Goal: Use online tool/utility: Utilize a website feature to perform a specific function

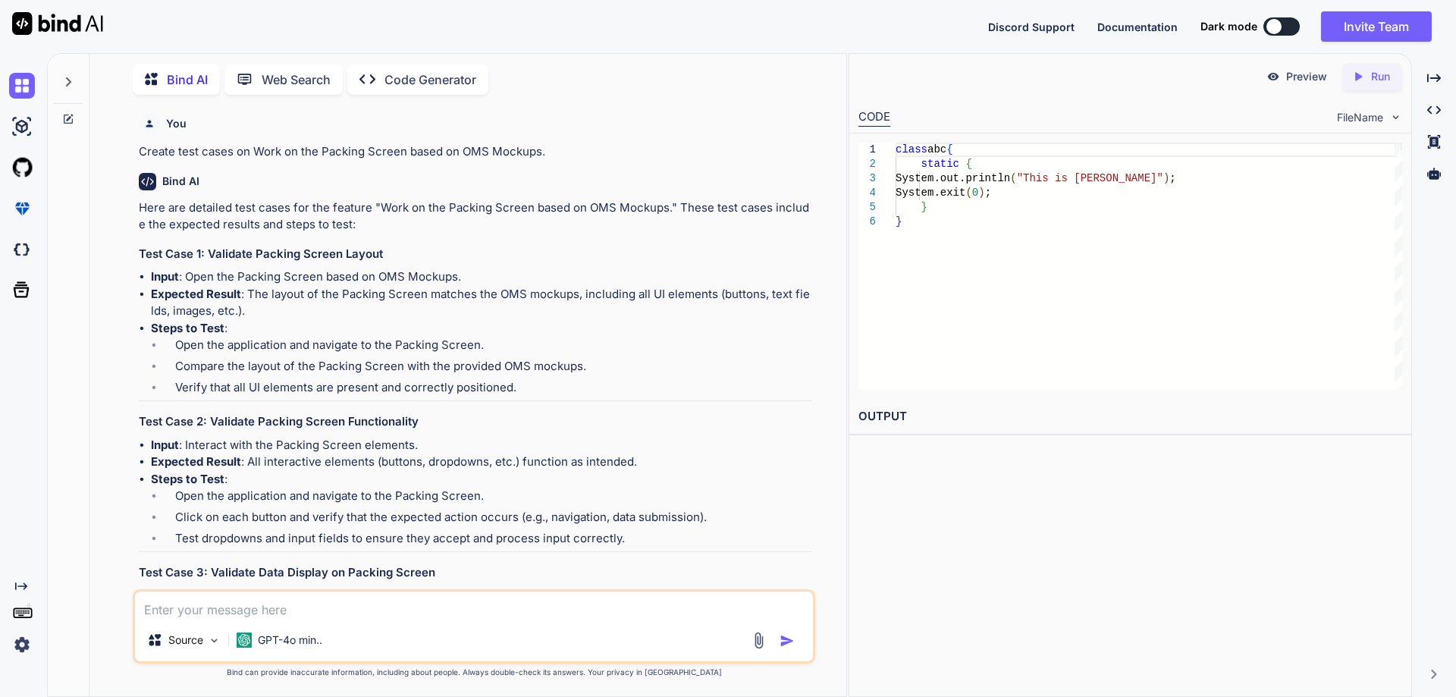
scroll to position [13031, 0]
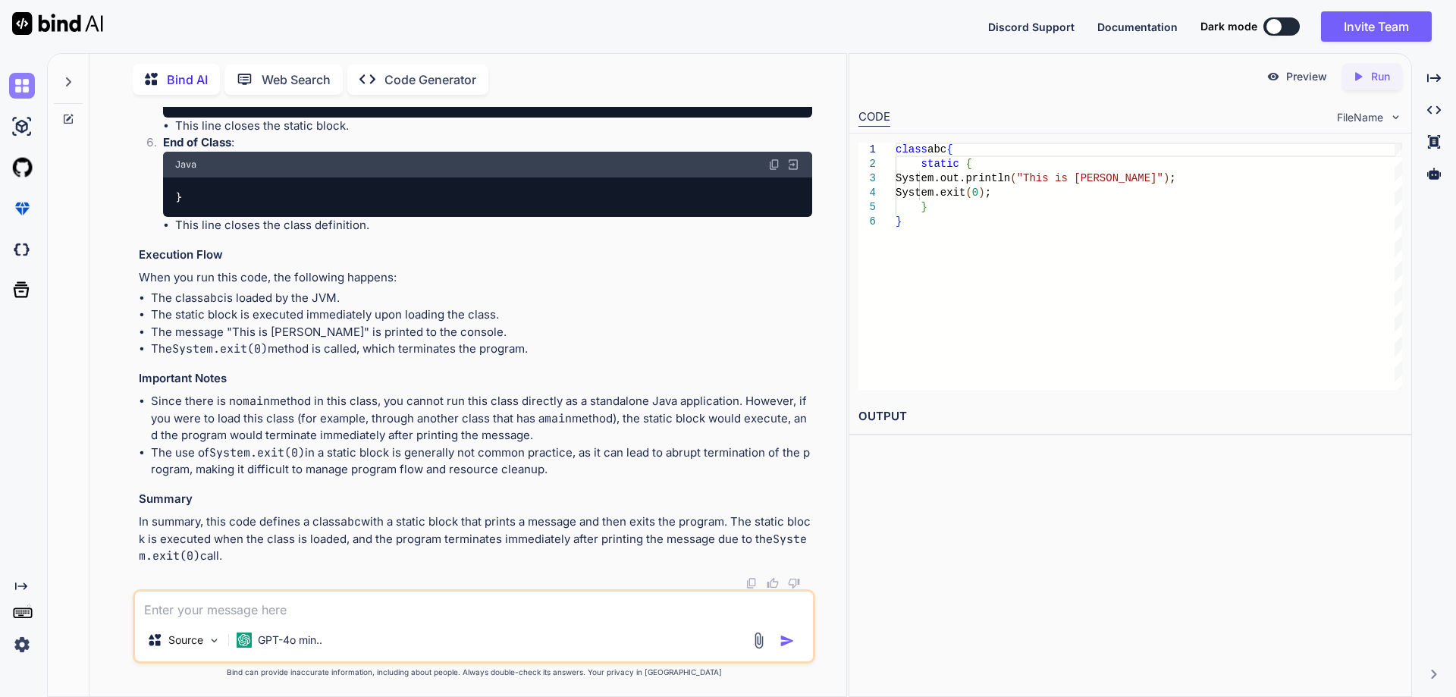
click at [19, 86] on img at bounding box center [22, 86] width 26 height 26
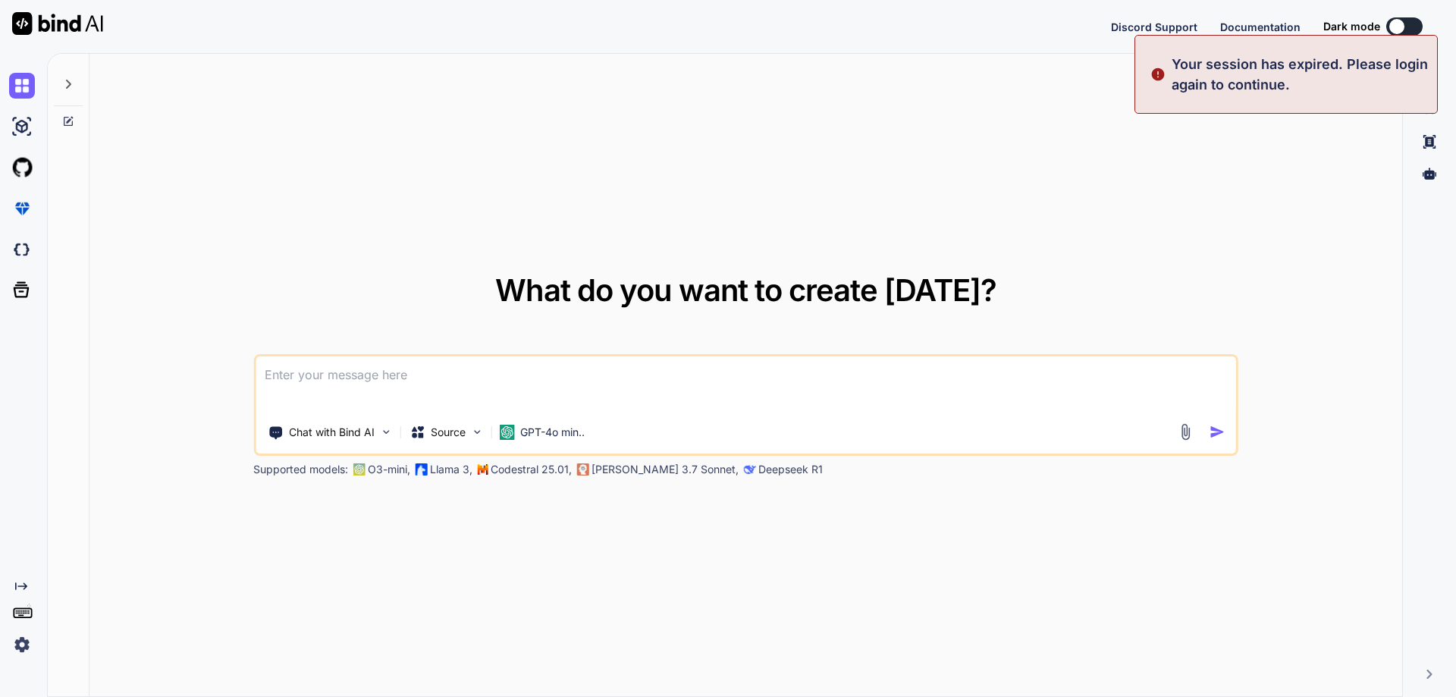
click at [1346, 225] on div "What do you want to create [DATE]? Chat with Bind AI Source GPT-4o min.. Suppor…" at bounding box center [746, 376] width 1313 height 644
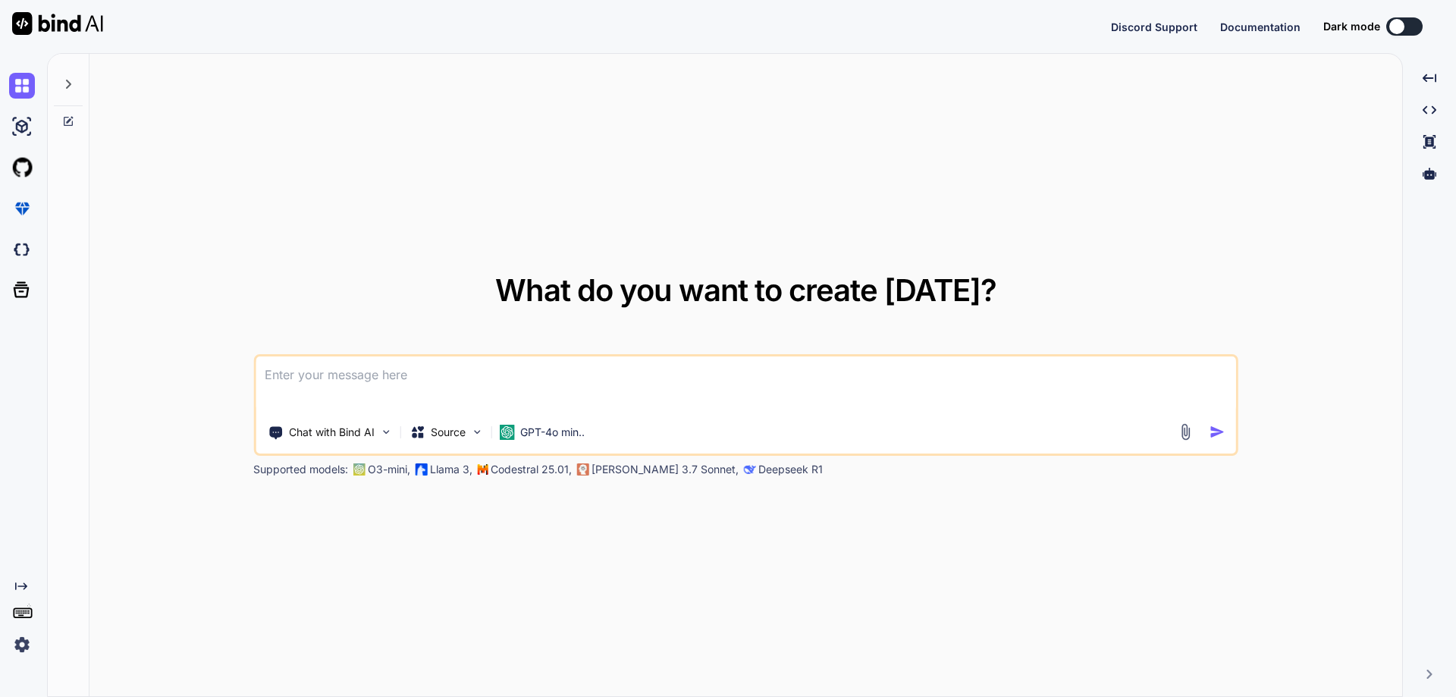
type textarea "x"
click at [1396, 32] on button "Sign in" at bounding box center [1391, 26] width 82 height 30
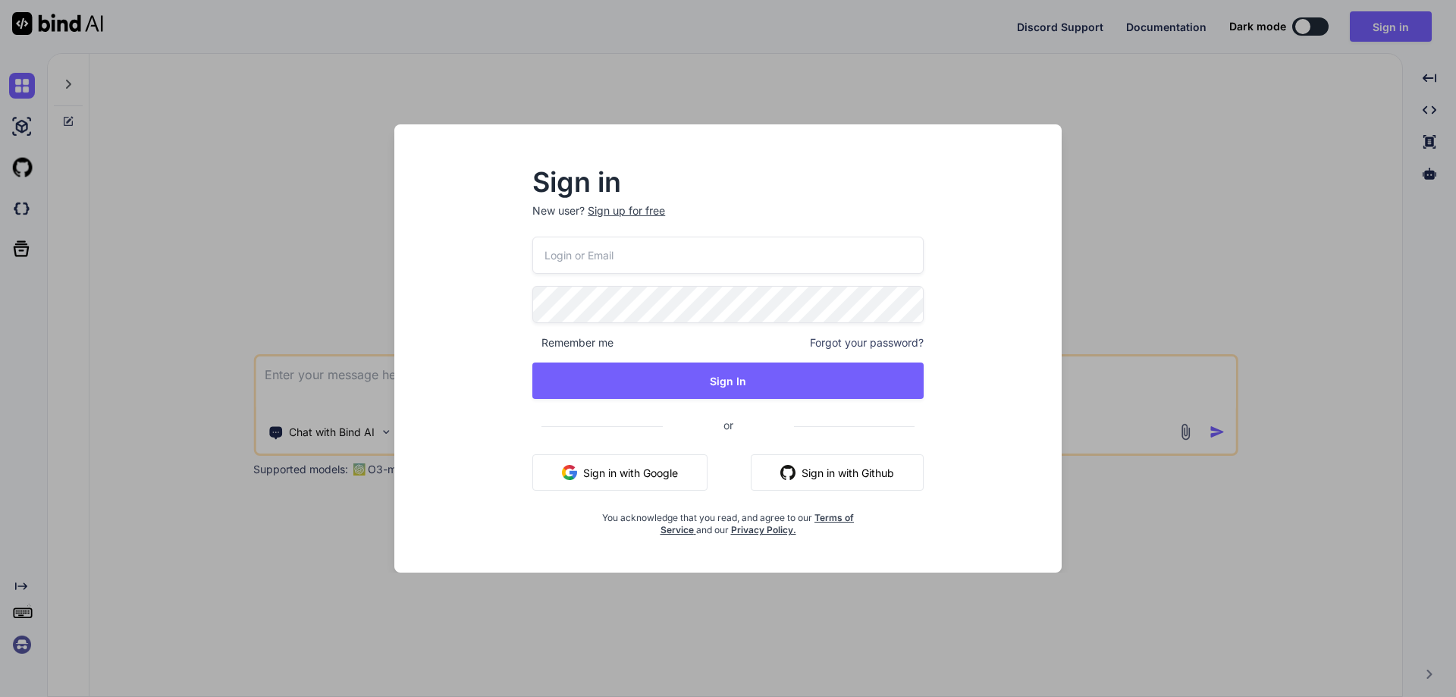
type input "[EMAIL_ADDRESS][DOMAIN_NAME]"
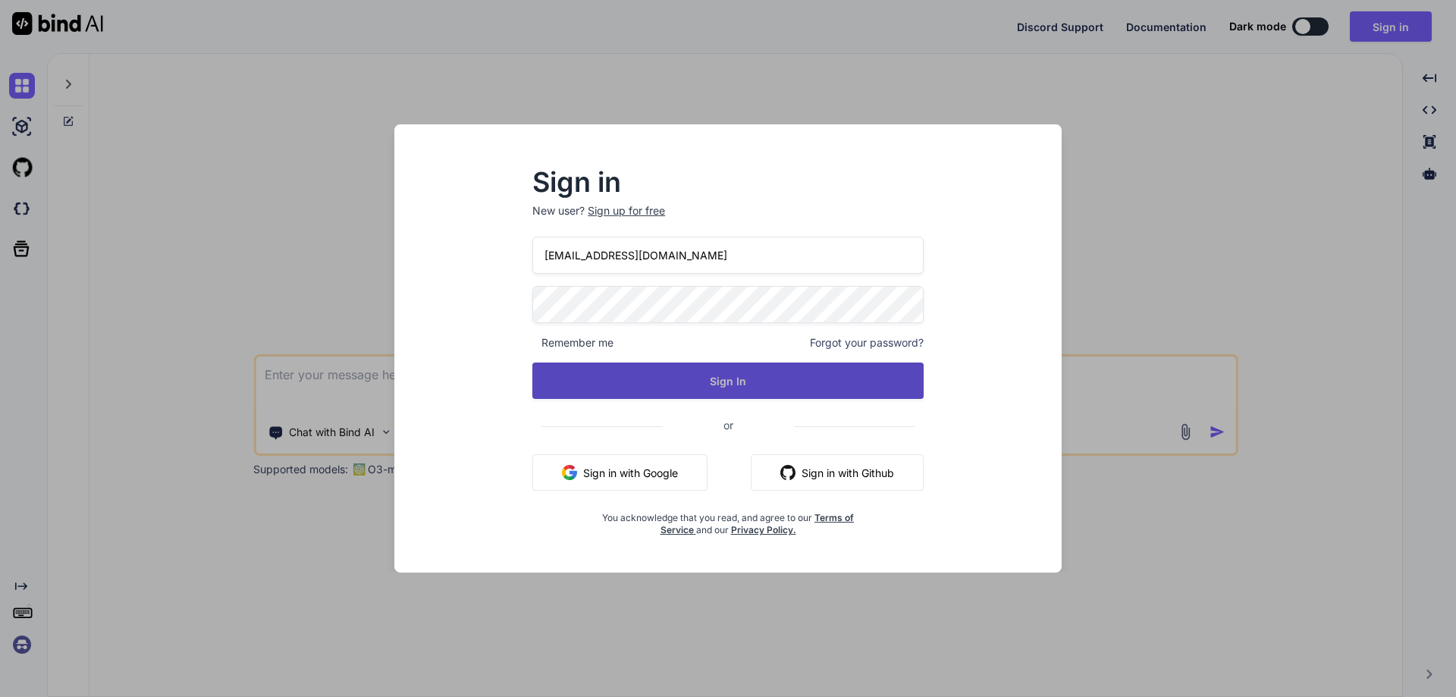
click at [694, 375] on button "Sign In" at bounding box center [727, 381] width 391 height 36
click at [693, 388] on button "Sign In" at bounding box center [727, 381] width 391 height 36
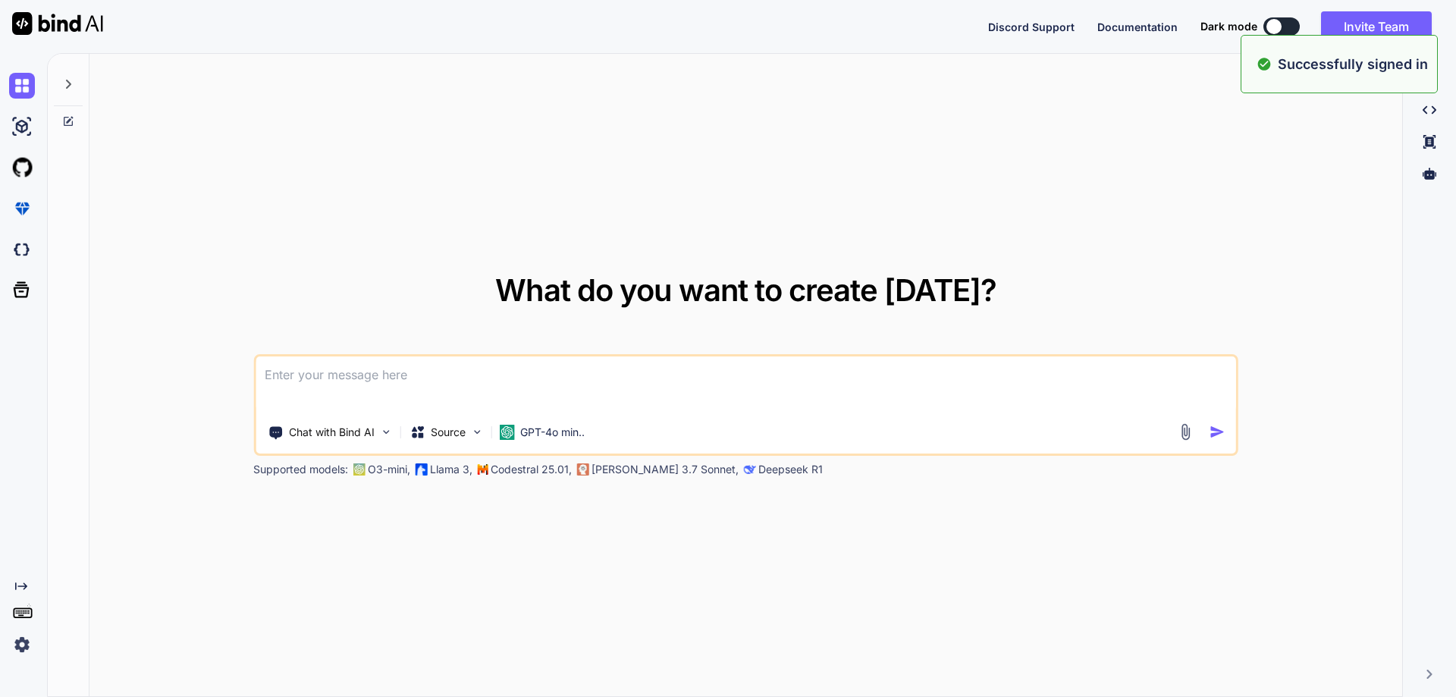
type textarea "x"
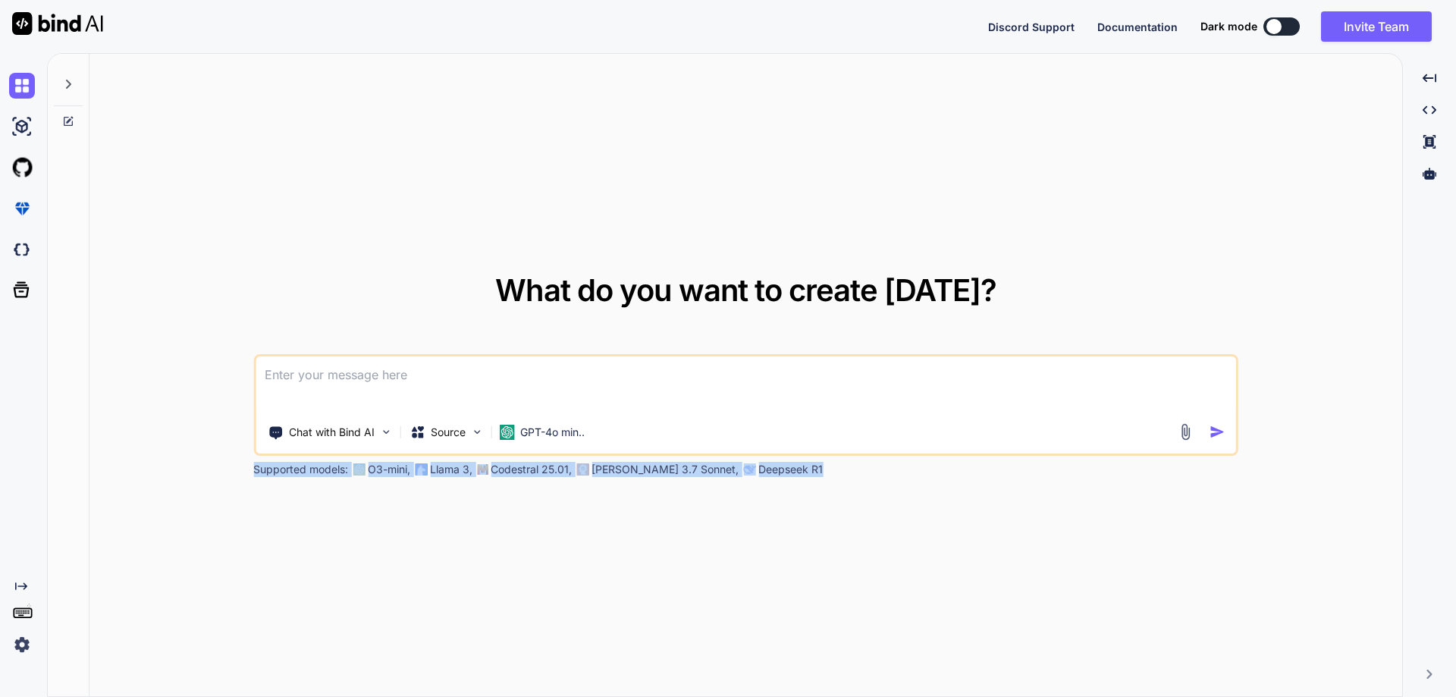
drag, startPoint x: 789, startPoint y: 469, endPoint x: 256, endPoint y: 473, distance: 532.5
click at [256, 473] on div "Supported models: O3-mini, Llama 3, Codestral 25.01, [PERSON_NAME] 3.7 Sonnet, …" at bounding box center [632, 469] width 758 height 15
copy div "Supported models: O3-mini, Llama 3, Codestral 25.01, [PERSON_NAME] 3.7 Sonnet, …"
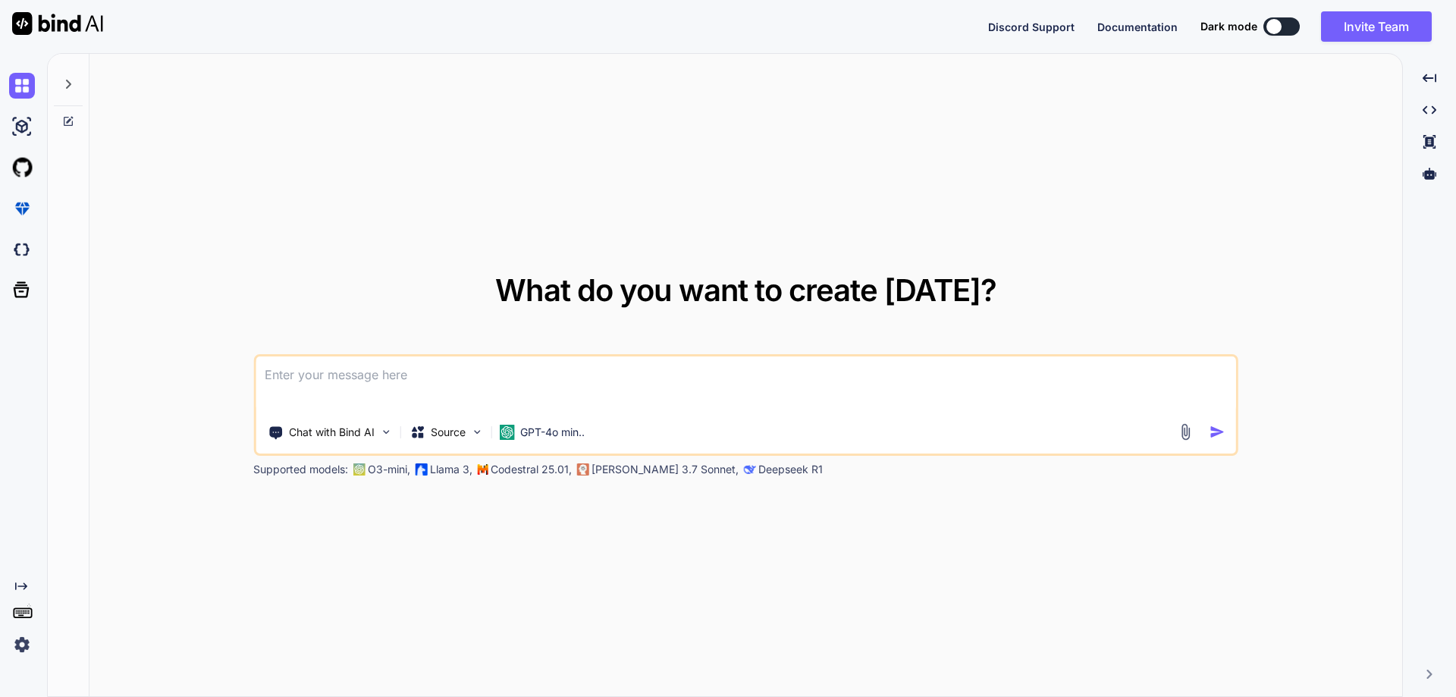
click at [785, 493] on div "What do you want to create [DATE]? Chat with Bind AI Source GPT-4o min.. Suppor…" at bounding box center [746, 376] width 1313 height 644
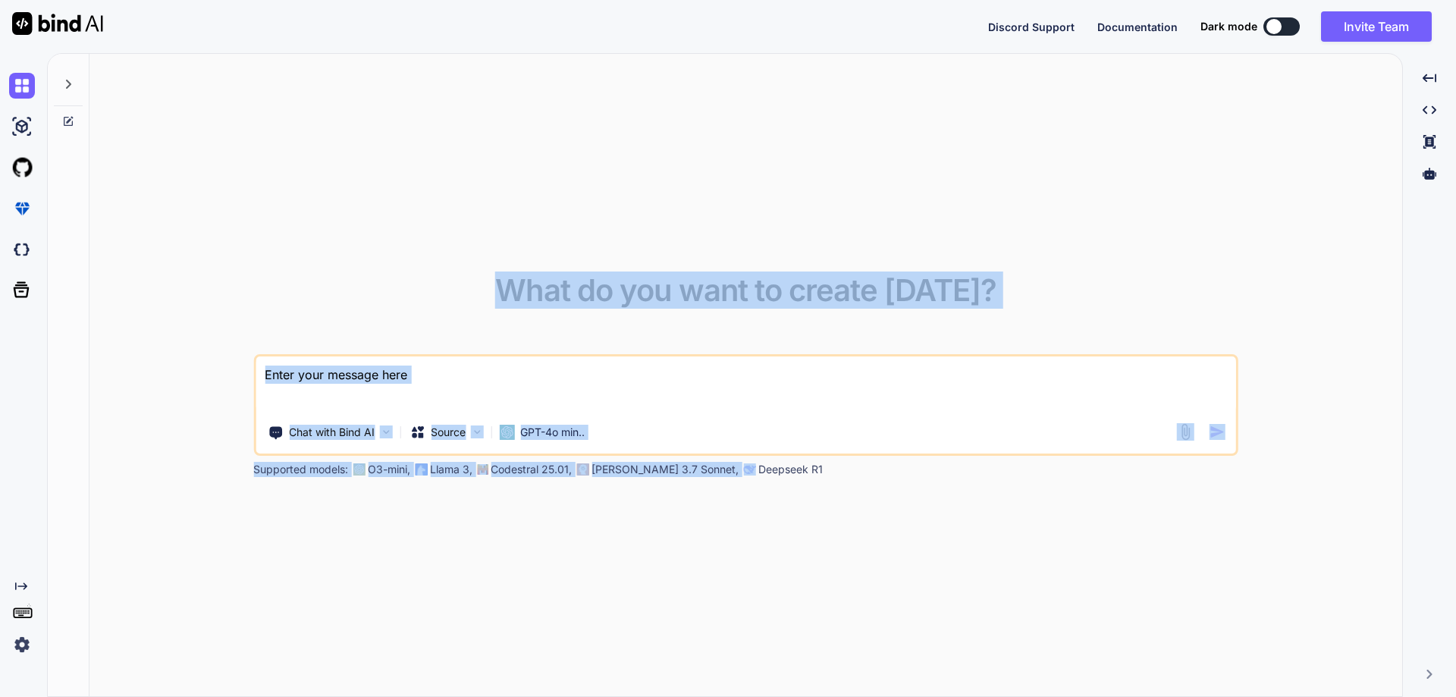
drag, startPoint x: 252, startPoint y: 469, endPoint x: 709, endPoint y: 469, distance: 457.4
click at [705, 469] on div "What do you want to create [DATE]? Chat with Bind AI Source GPT-4o min.. Suppor…" at bounding box center [746, 376] width 1313 height 644
click at [758, 469] on p "Deepseek R1" at bounding box center [790, 469] width 64 height 15
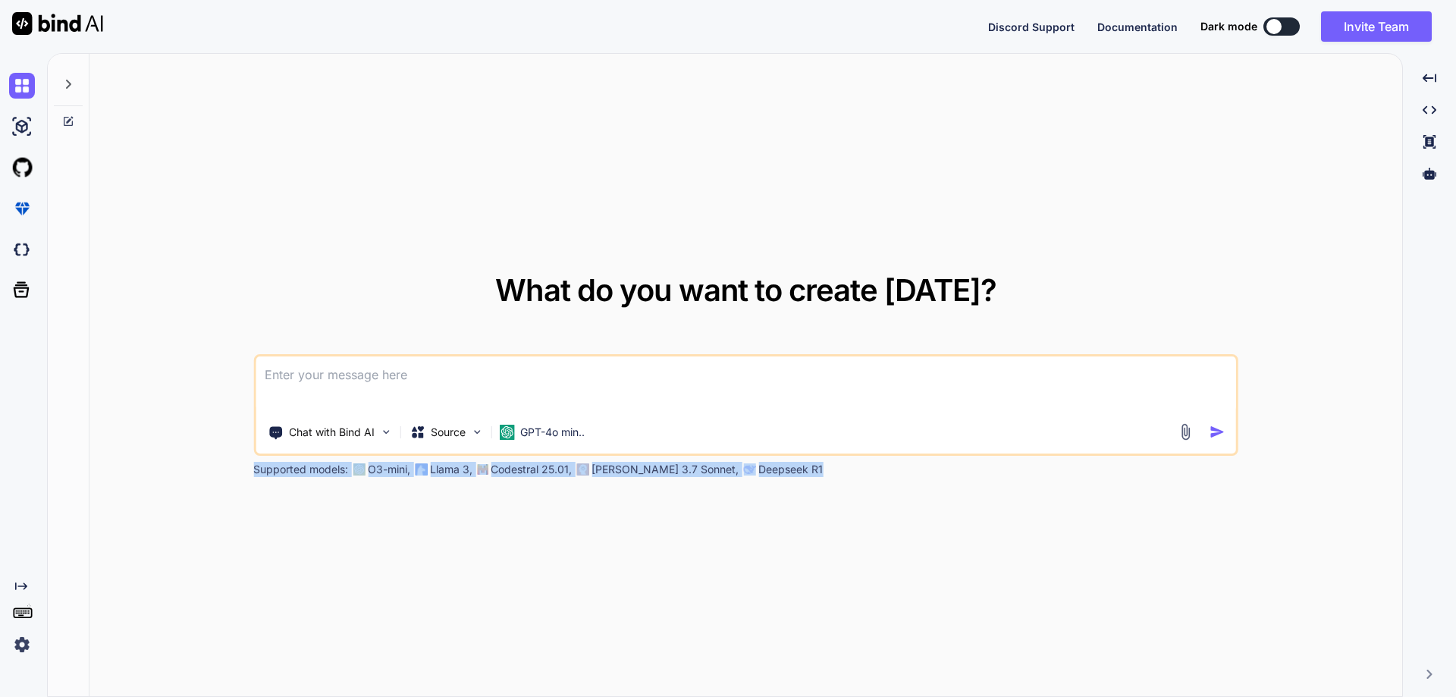
drag, startPoint x: 780, startPoint y: 470, endPoint x: 253, endPoint y: 467, distance: 526.4
click at [253, 467] on div "Supported models: O3-mini, Llama 3, Codestral 25.01, [PERSON_NAME] 3.7 Sonnet, …" at bounding box center [632, 469] width 758 height 15
copy div "Supported models: O3-mini, Llama 3, Codestral 25.01, [PERSON_NAME] 3.7 Sonnet, …"
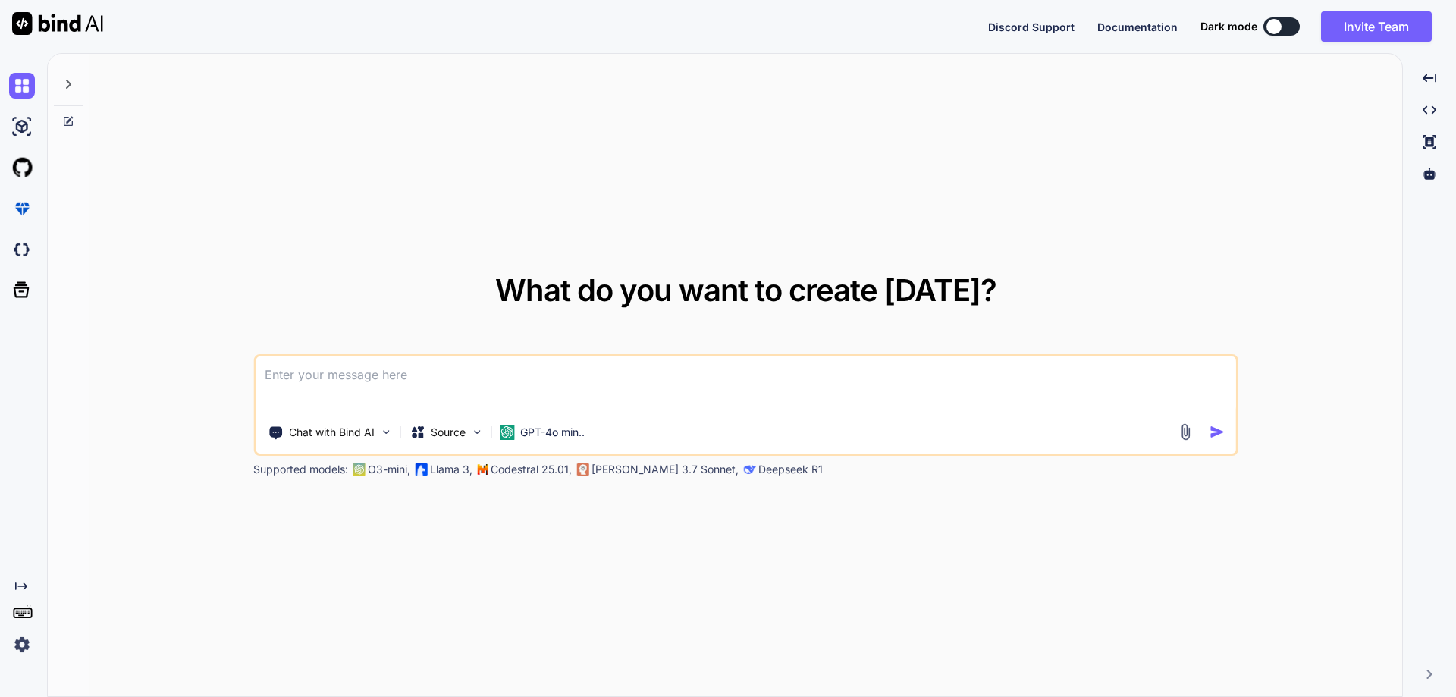
click at [328, 504] on div "What do you want to create [DATE]? Chat with Bind AI Source GPT-4o min.. Suppor…" at bounding box center [746, 376] width 1313 height 644
